Goal: Download file/media

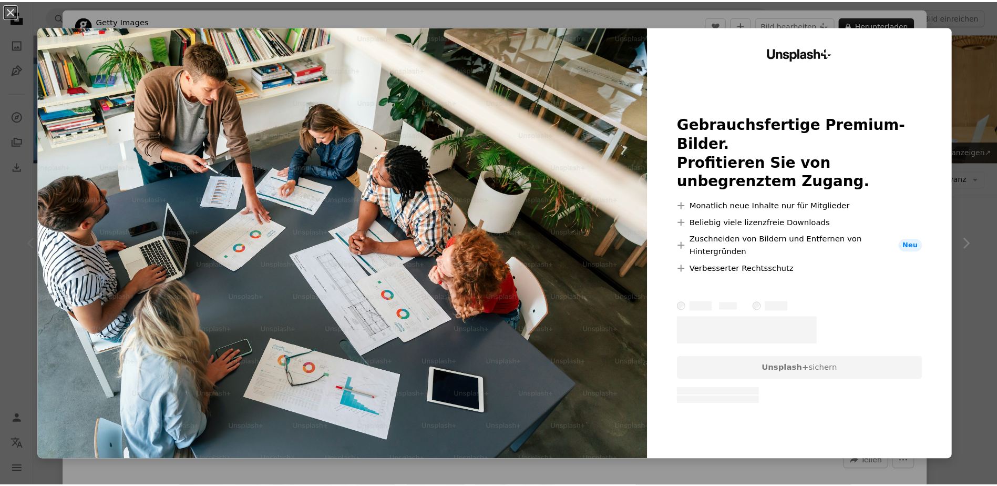
scroll to position [105, 0]
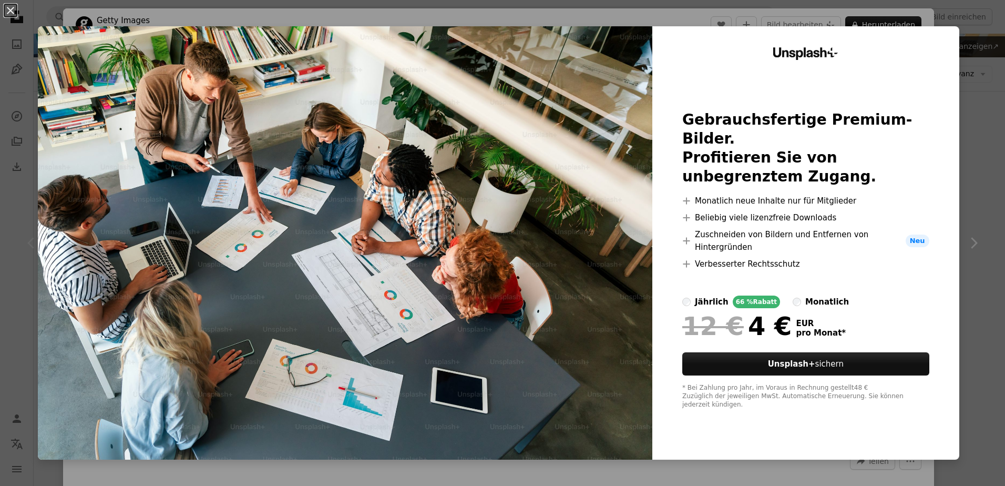
click at [14, 9] on button "An X shape" at bounding box center [10, 10] width 13 height 13
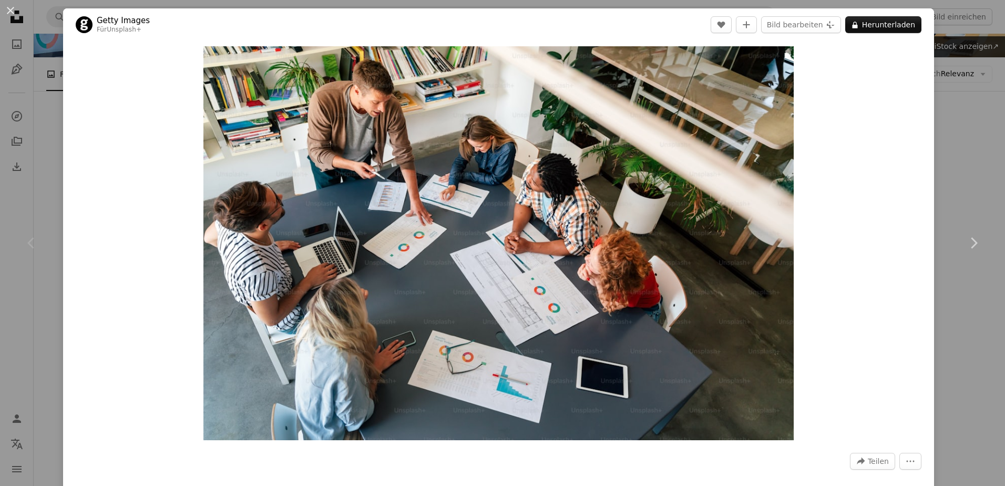
click at [55, 152] on div "An X shape Chevron left Chevron right Getty Images Für Unsplash+ A heart A plus…" at bounding box center [502, 243] width 1005 height 486
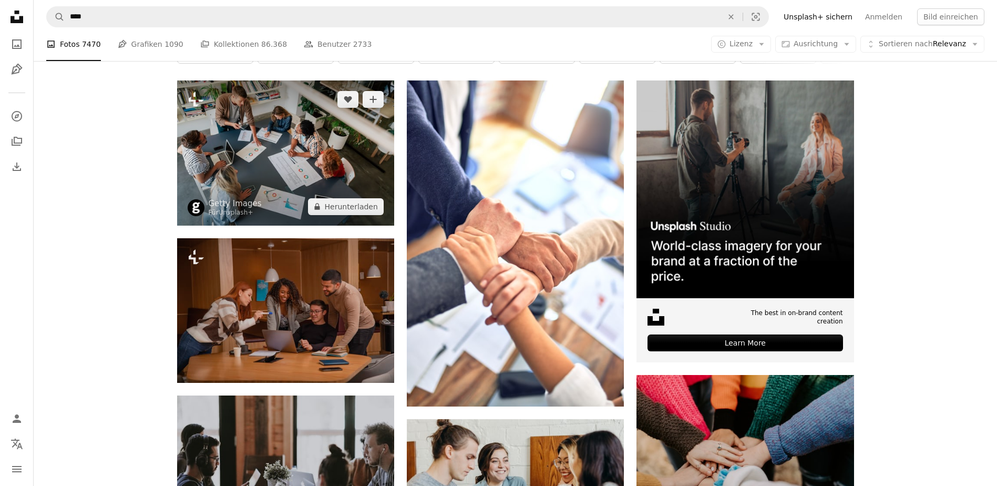
scroll to position [210, 0]
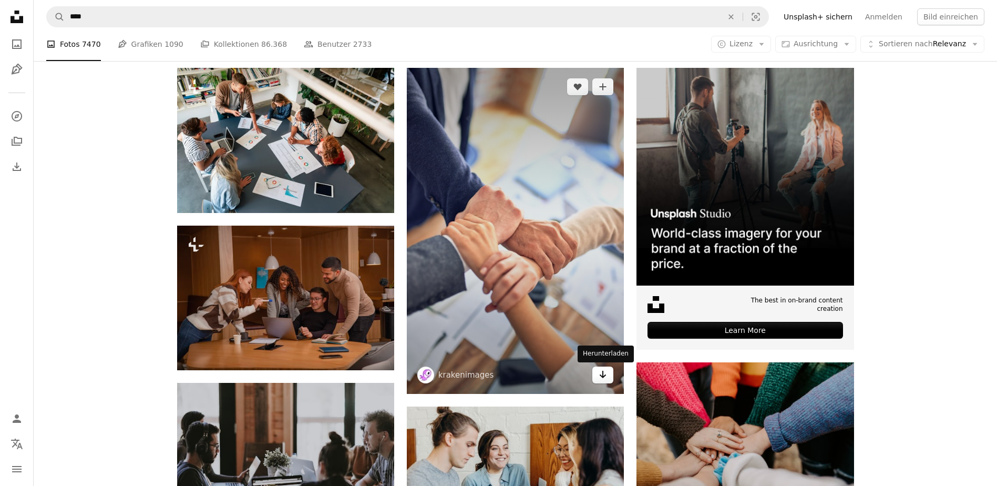
click at [604, 373] on icon "Arrow pointing down" at bounding box center [603, 374] width 8 height 13
